Goal: Navigation & Orientation: Find specific page/section

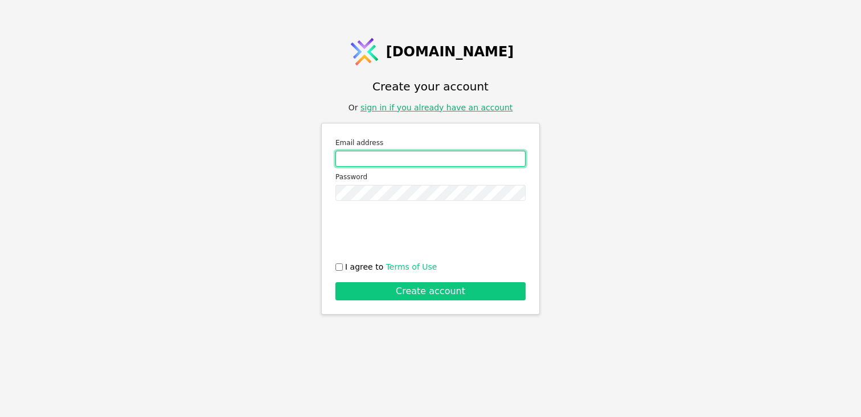
type input "[PERSON_NAME][EMAIL_ADDRESS][DOMAIN_NAME]"
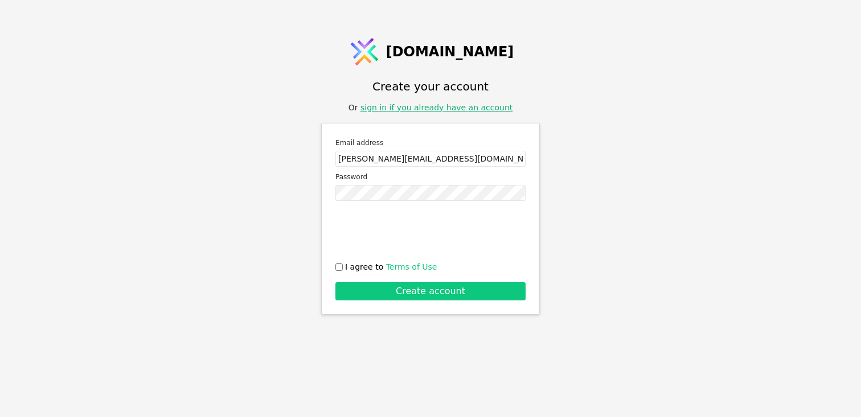
click at [434, 109] on link "sign in if you already have an account" at bounding box center [436, 107] width 152 height 9
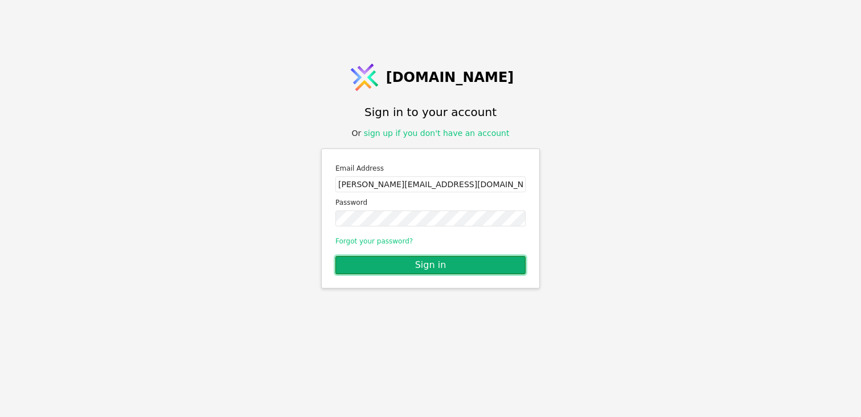
click at [399, 261] on button "Sign in" at bounding box center [430, 265] width 190 height 18
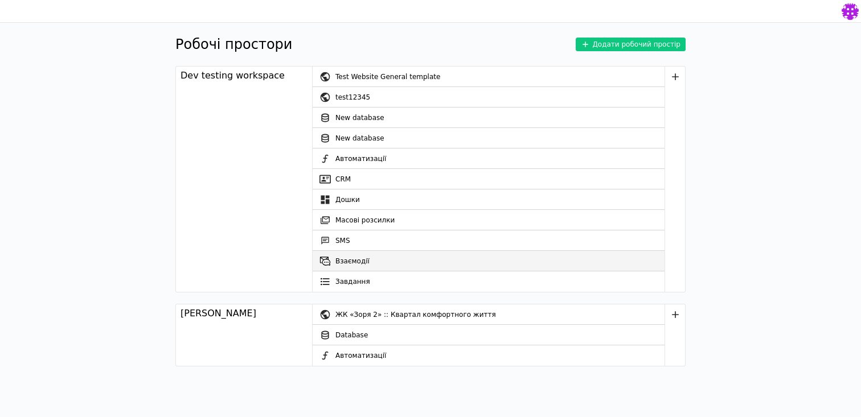
click at [373, 259] on link "Взаємодії" at bounding box center [489, 261] width 352 height 20
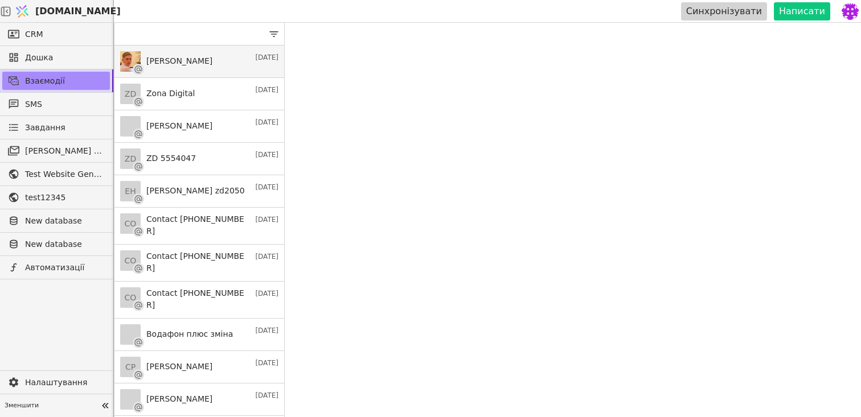
click at [200, 59] on link "Roman S [DATE]" at bounding box center [199, 62] width 170 height 32
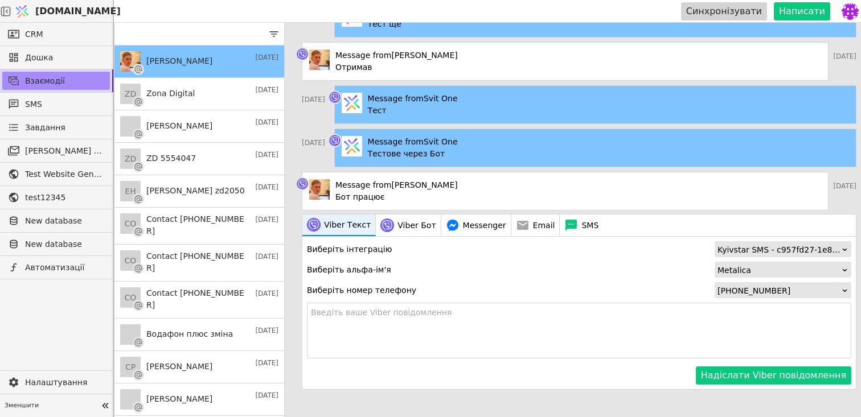
click at [80, 9] on span "[DOMAIN_NAME]" at bounding box center [77, 12] width 85 height 14
